Goal: Task Accomplishment & Management: Use online tool/utility

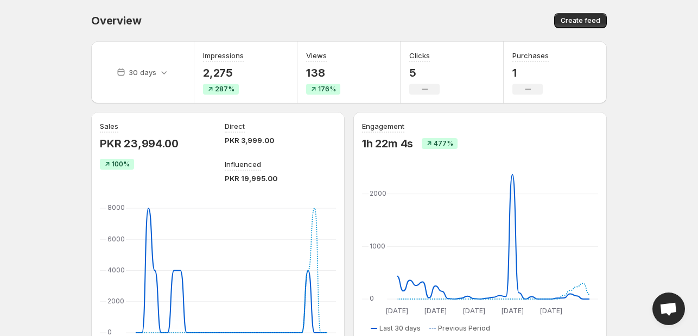
drag, startPoint x: 598, startPoint y: 20, endPoint x: 471, endPoint y: 14, distance: 127.3
click at [471, 14] on div "Create feed" at bounding box center [479, 20] width 255 height 15
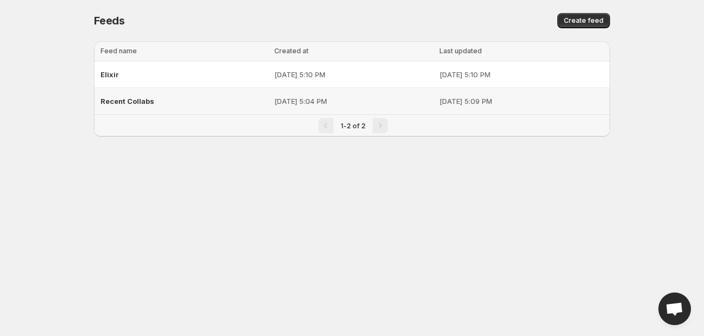
click at [357, 99] on p "[DATE] 5:04 PM" at bounding box center [353, 101] width 159 height 11
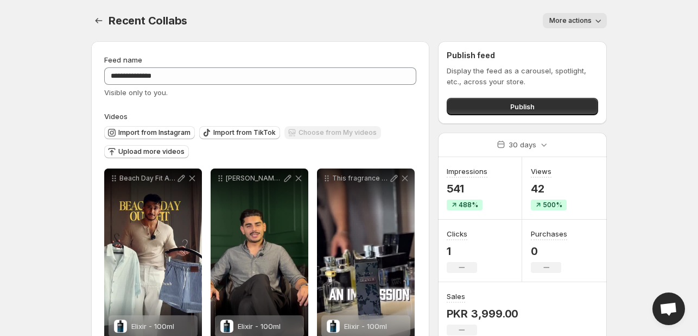
click at [556, 27] on button "More actions" at bounding box center [575, 20] width 64 height 15
click at [370, 86] on div "**********" at bounding box center [260, 75] width 312 height 43
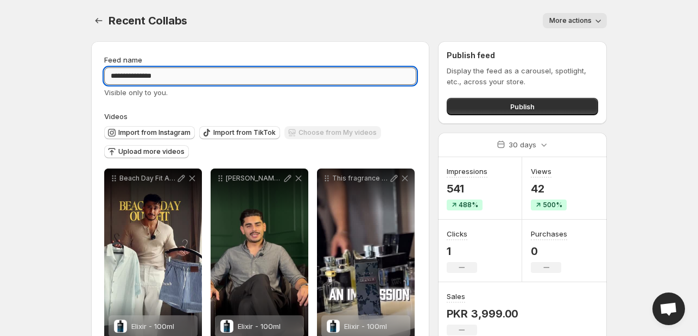
click at [361, 80] on input "**********" at bounding box center [260, 75] width 312 height 17
click at [573, 16] on button "More actions" at bounding box center [575, 20] width 64 height 15
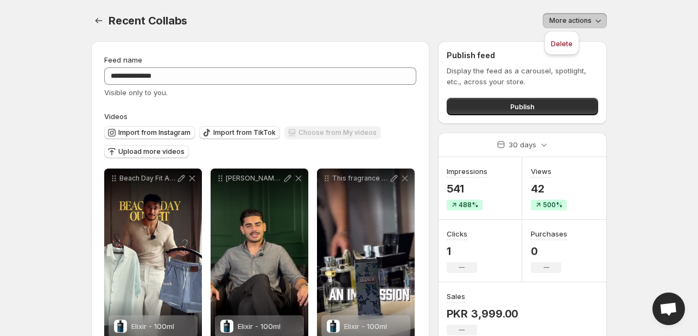
click at [467, 33] on div "Recent Collabs . This page is ready Recent Collabs More actions More actions Mo…" at bounding box center [349, 20] width 516 height 41
click at [567, 15] on button "More actions" at bounding box center [575, 20] width 64 height 15
click at [507, 20] on div "More actions" at bounding box center [403, 20] width 407 height 15
click at [670, 122] on body "**********" at bounding box center [349, 168] width 698 height 336
click at [541, 27] on div "More actions" at bounding box center [403, 20] width 407 height 15
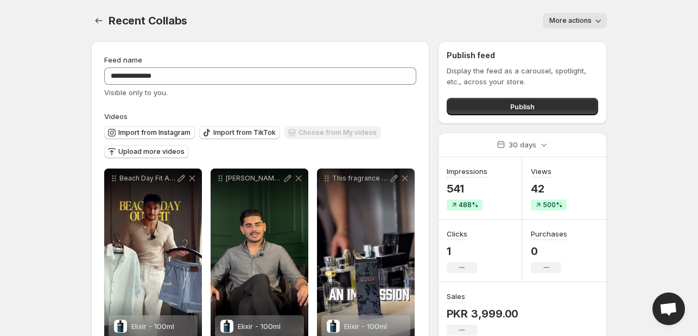
click at [574, 7] on div "Recent Collabs . This page is ready Recent Collabs More actions More actions Mo…" at bounding box center [349, 20] width 516 height 41
click at [572, 15] on button "More actions" at bounding box center [575, 20] width 64 height 15
click at [572, 16] on button "More actions" at bounding box center [575, 20] width 64 height 15
click at [602, 25] on icon "button" at bounding box center [598, 20] width 11 height 11
click at [580, 18] on span "More actions" at bounding box center [571, 20] width 42 height 9
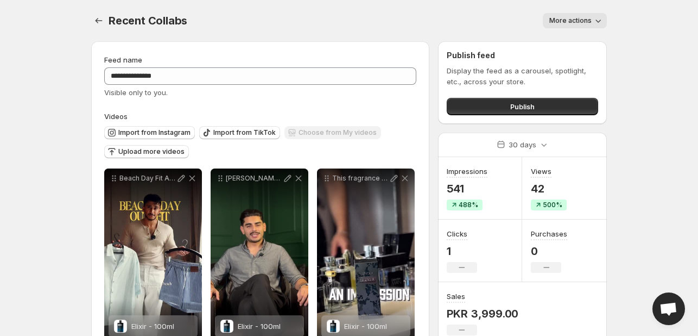
click at [475, 15] on div "More actions" at bounding box center [403, 20] width 407 height 15
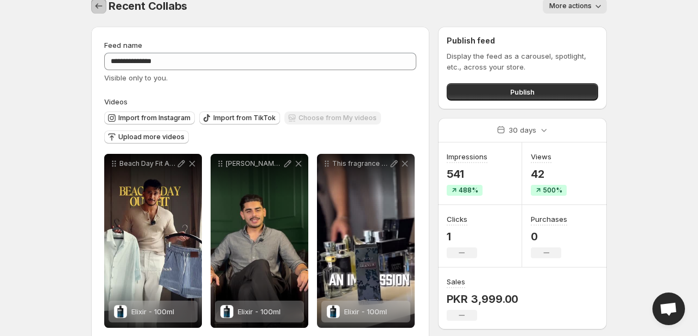
click at [98, 10] on icon "Settings" at bounding box center [98, 6] width 11 height 11
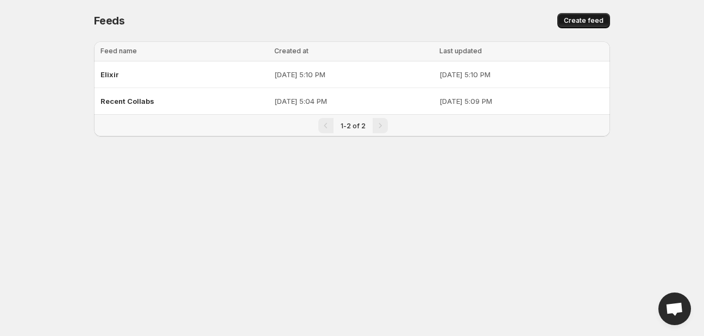
click at [581, 23] on span "Create feed" at bounding box center [584, 20] width 40 height 9
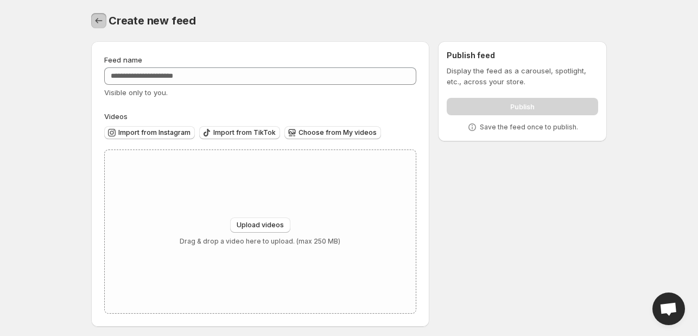
click at [100, 21] on icon "Settings" at bounding box center [98, 20] width 11 height 11
